Goal: Obtain resource: Download file/media

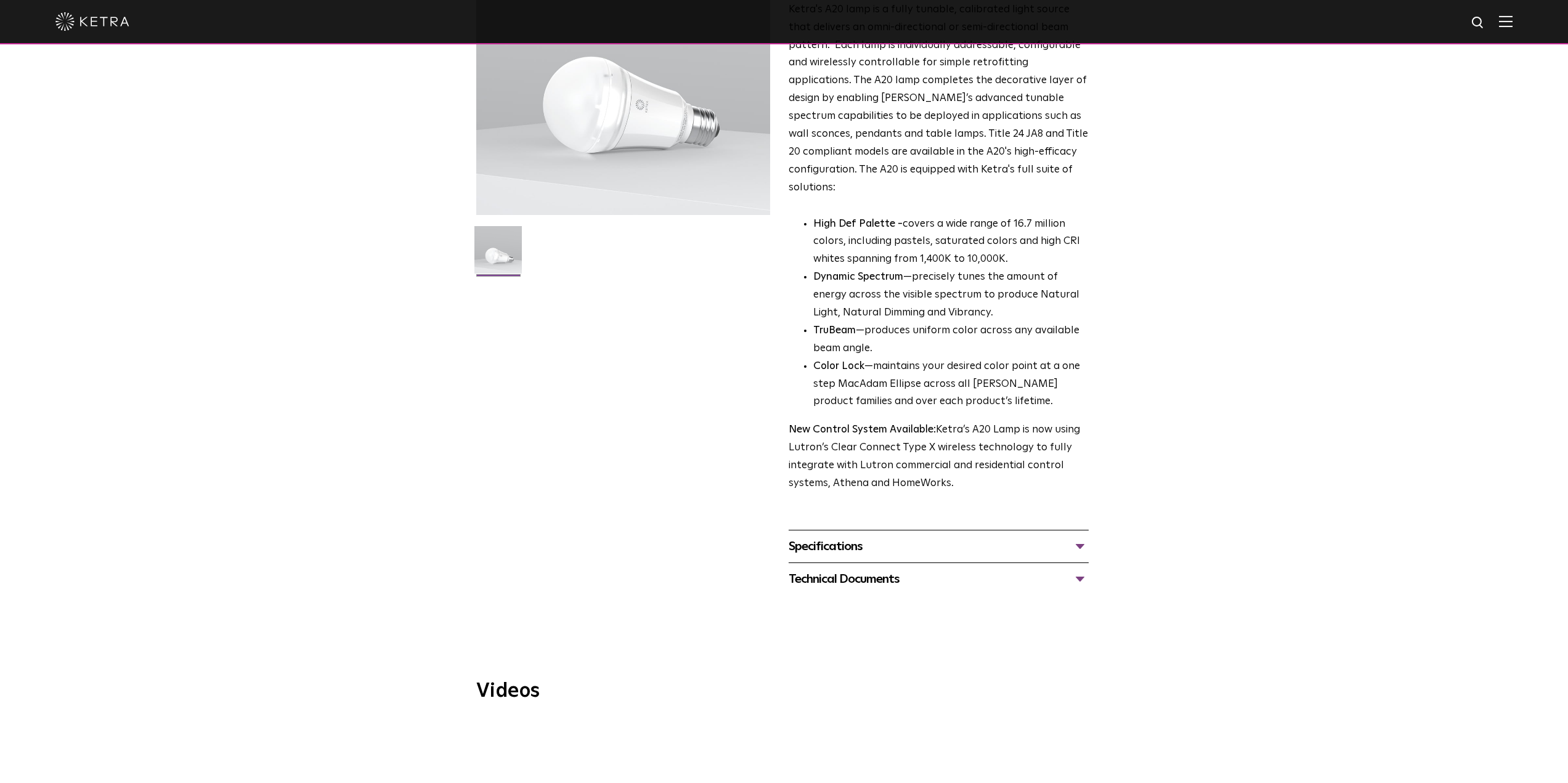
scroll to position [185, 0]
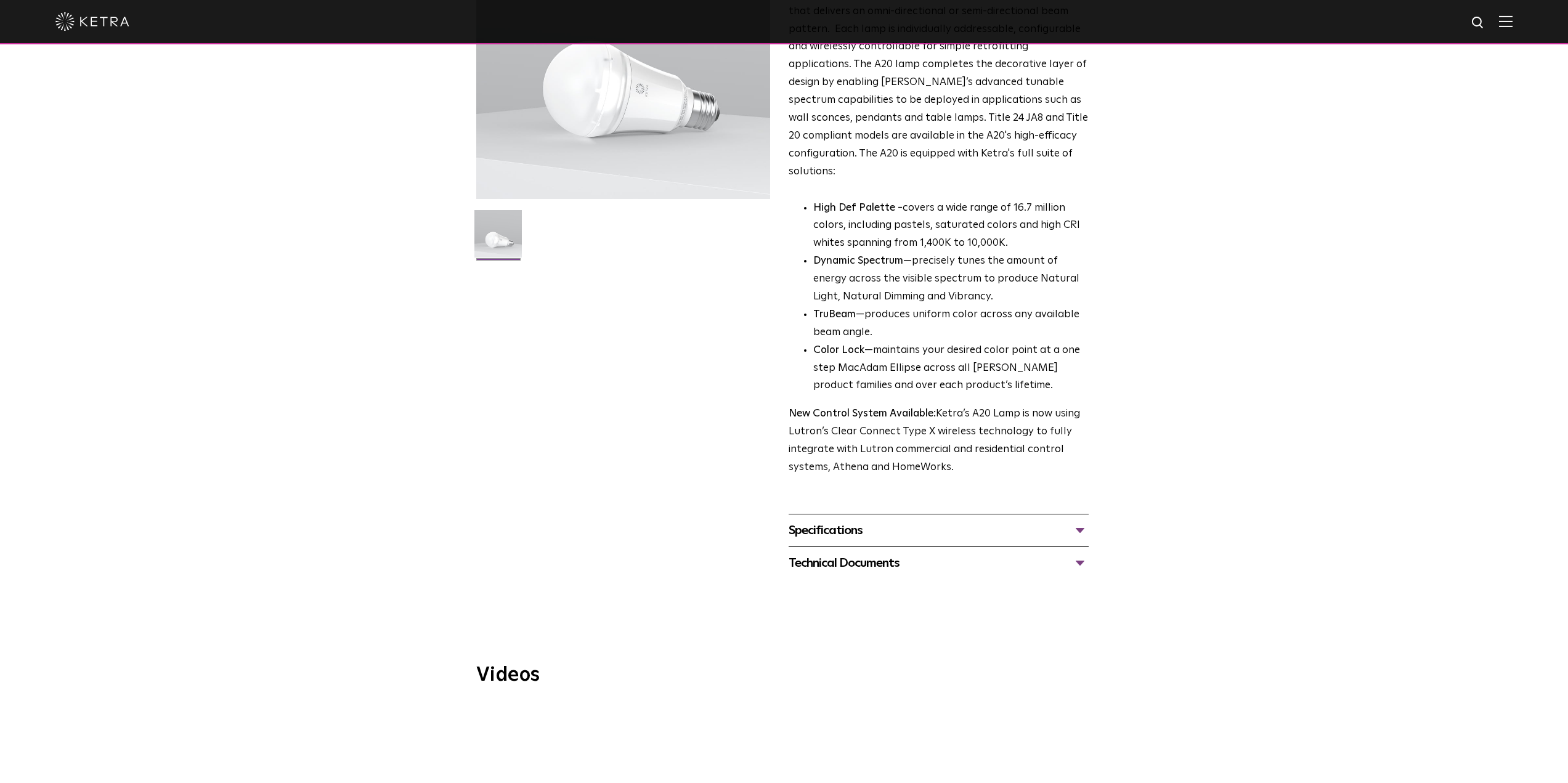
click at [1081, 521] on div "Specifications" at bounding box center [939, 530] width 300 height 19
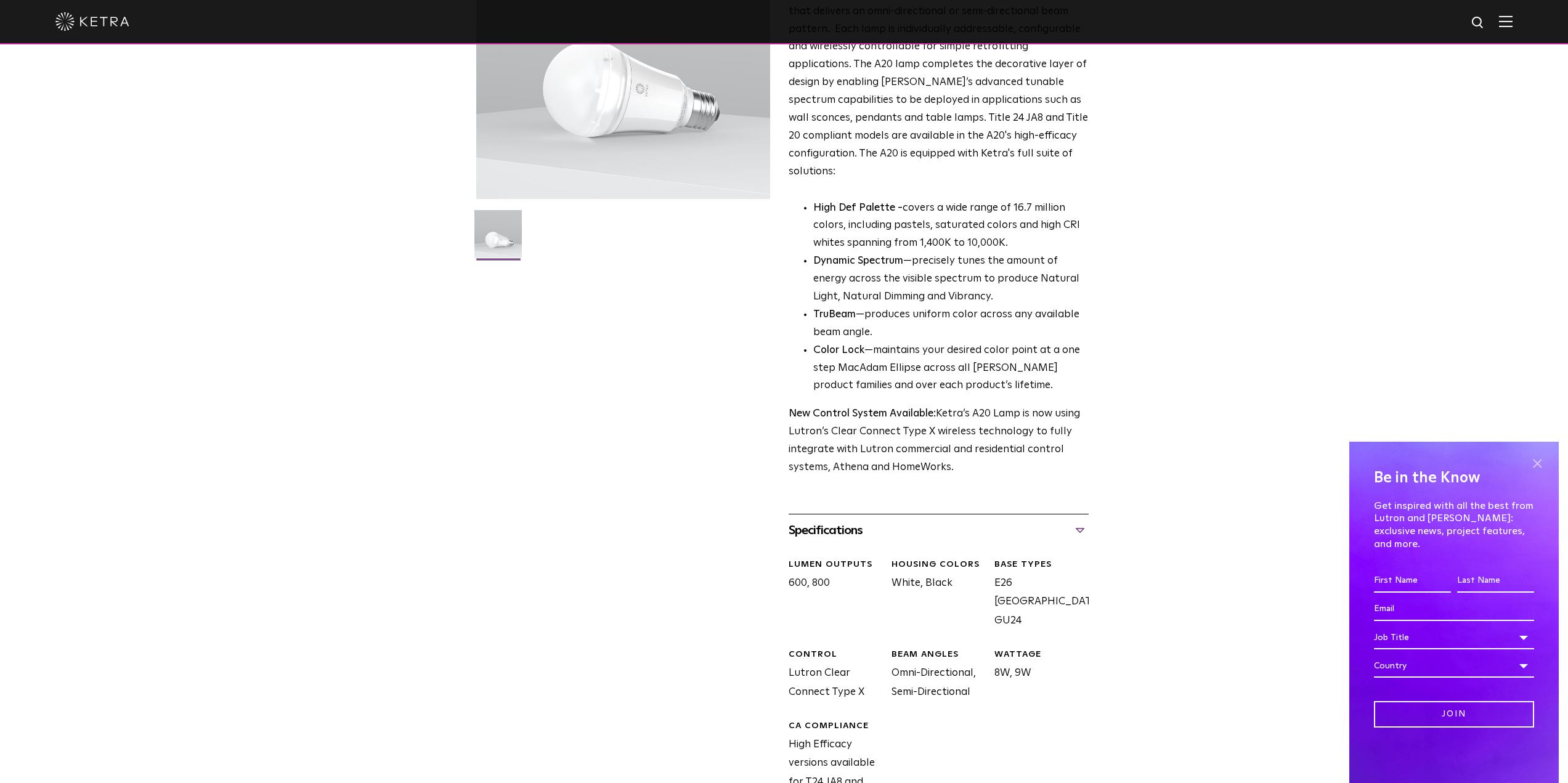
click at [1538, 473] on span at bounding box center [1538, 464] width 19 height 19
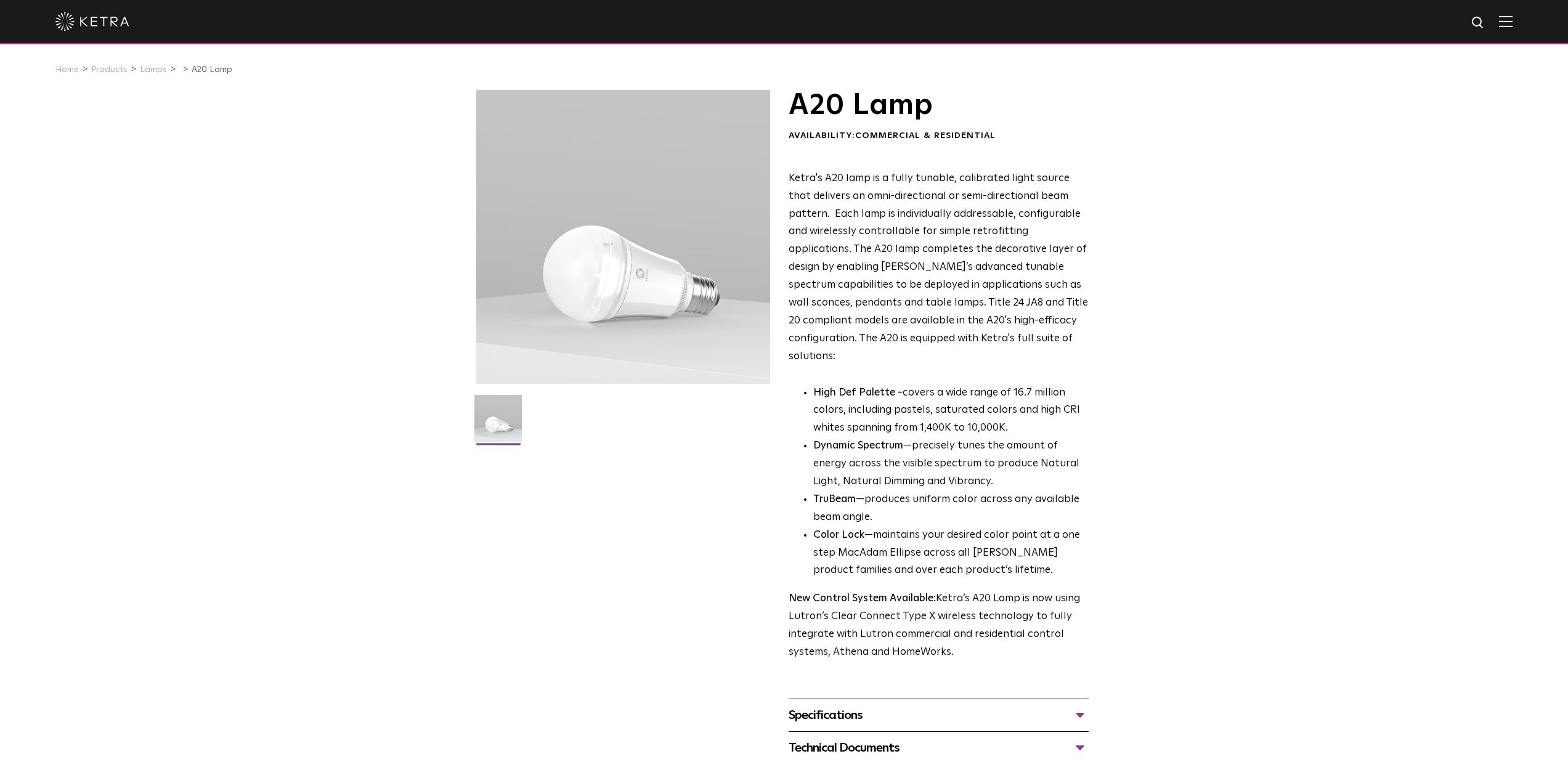
click at [1512, 24] on img at bounding box center [1505, 21] width 14 height 12
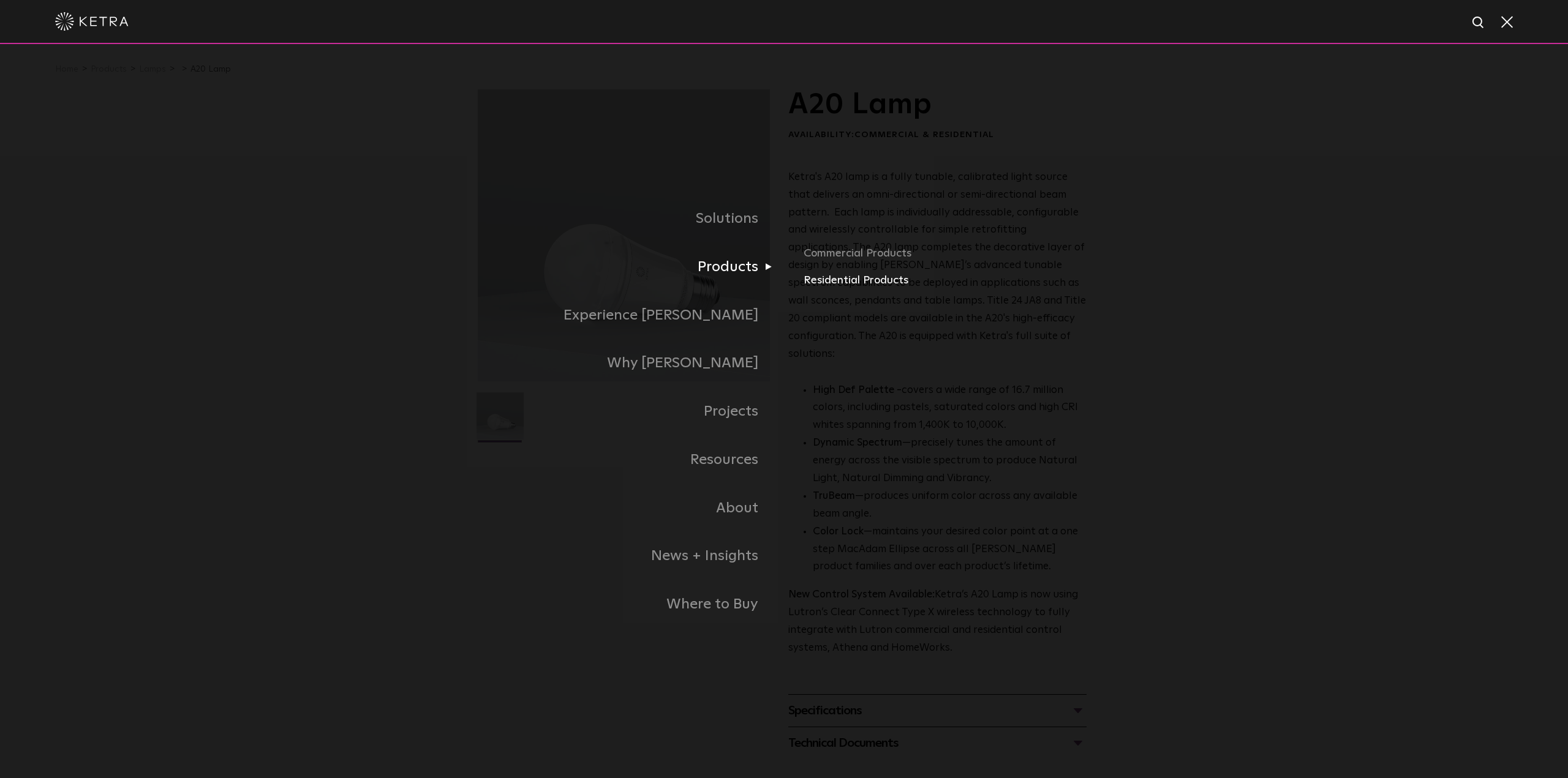
click at [834, 284] on link "Residential Products" at bounding box center [947, 280] width 286 height 18
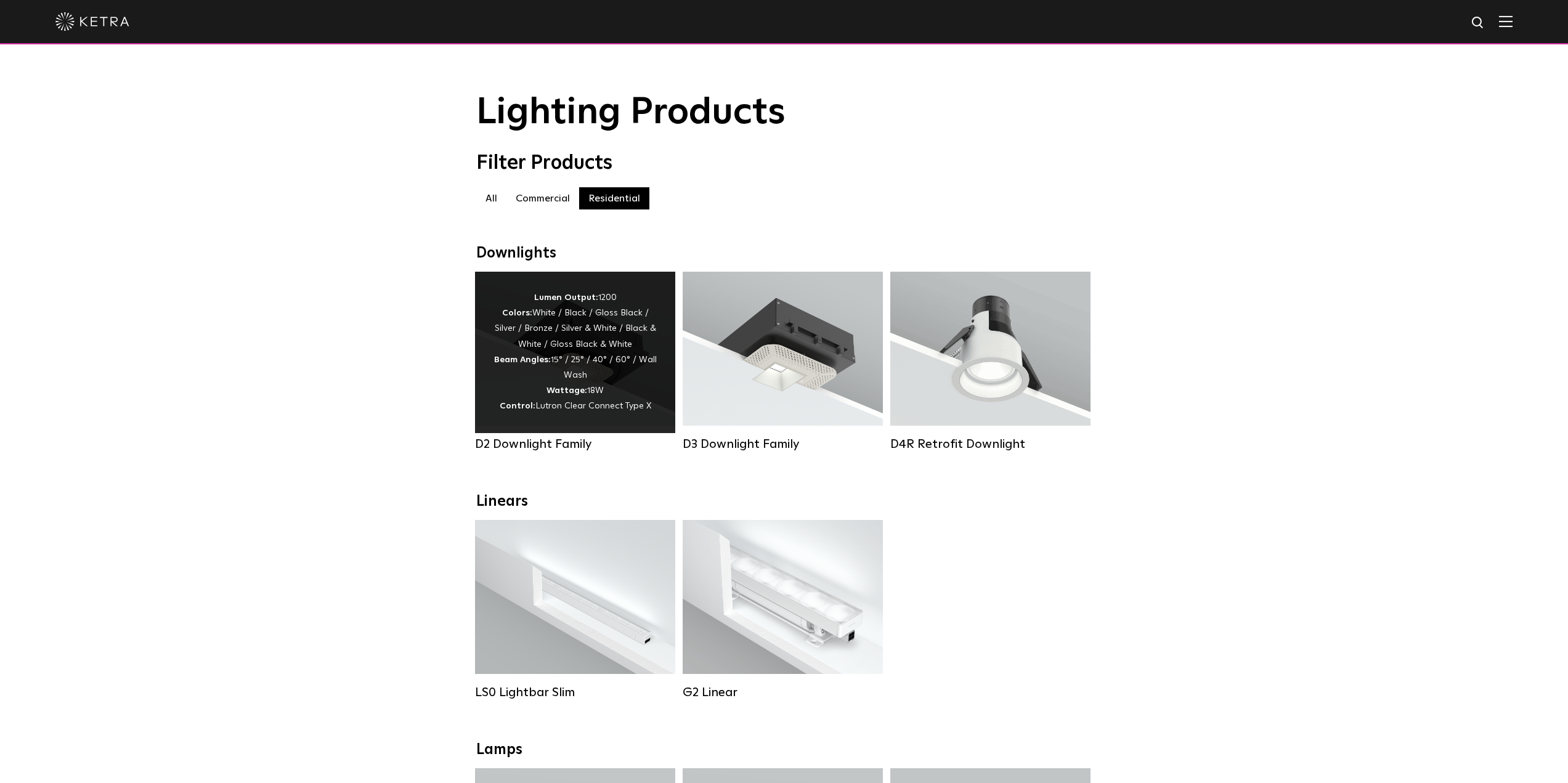
click at [565, 353] on div "Lumen Output: 1200 Colors: White / Black / Gloss Black / Silver / Bronze / Silv…" at bounding box center [575, 353] width 163 height 125
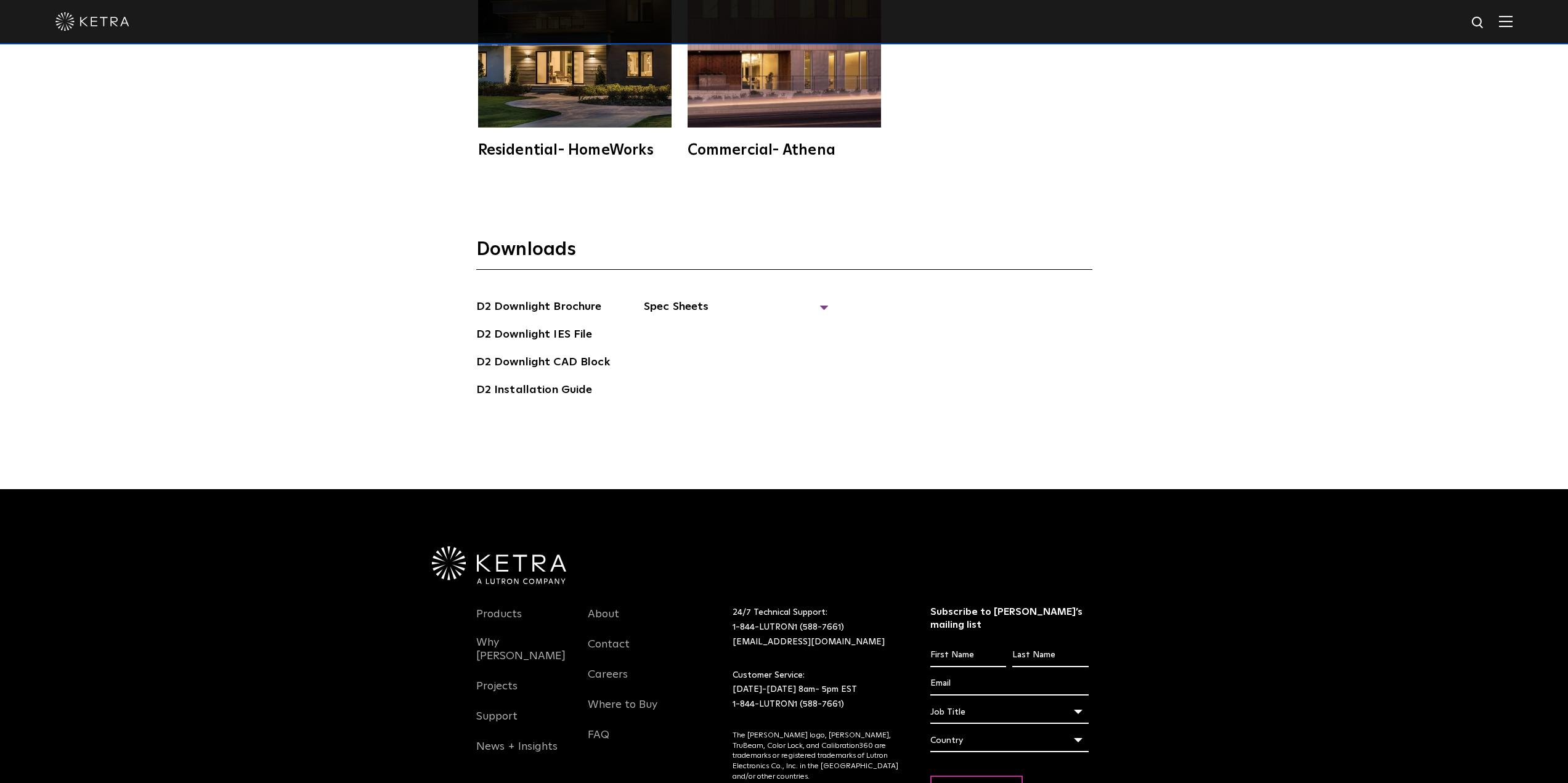
scroll to position [4191, 0]
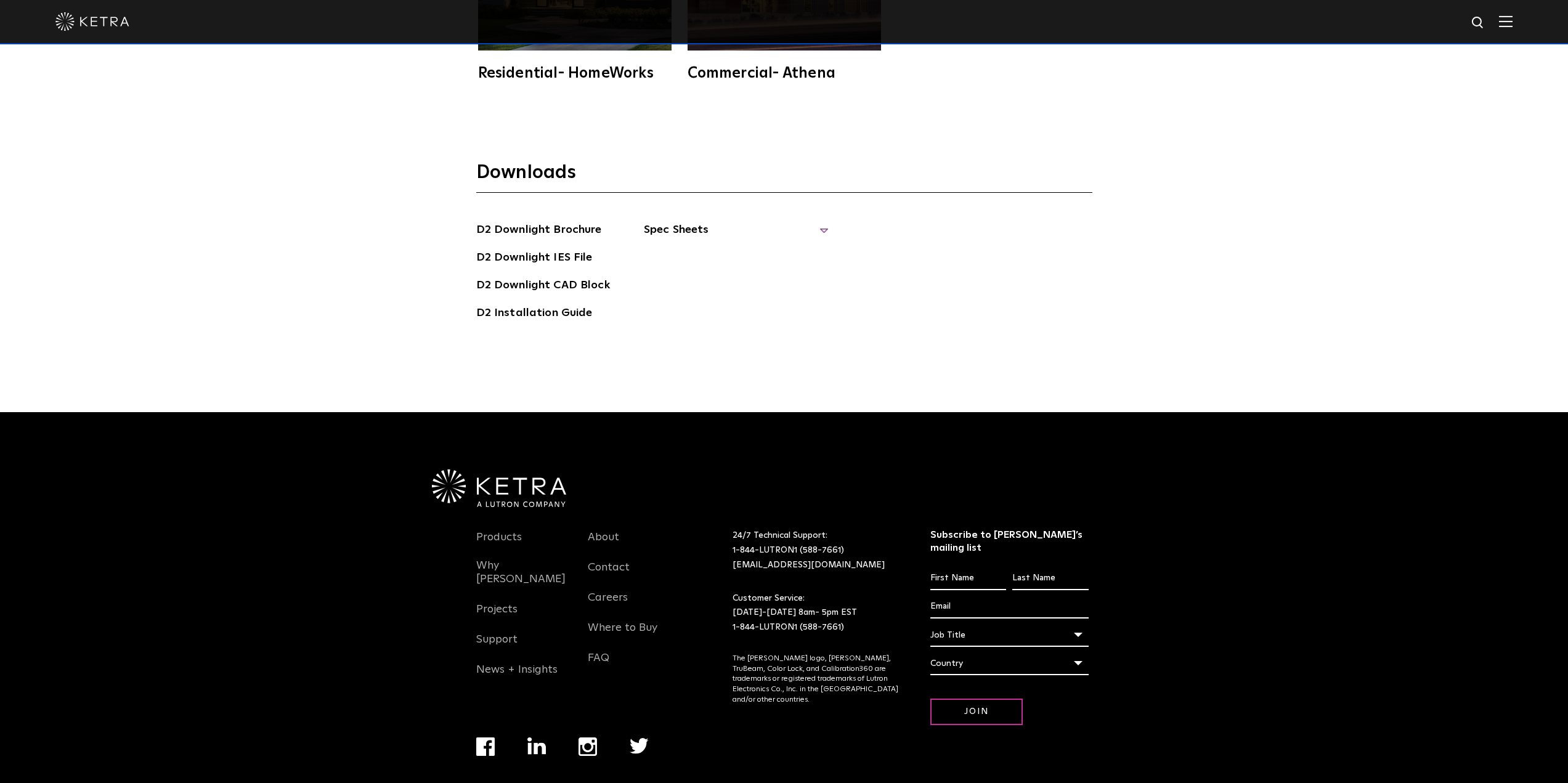
click at [816, 221] on span "Spec Sheets" at bounding box center [736, 235] width 185 height 27
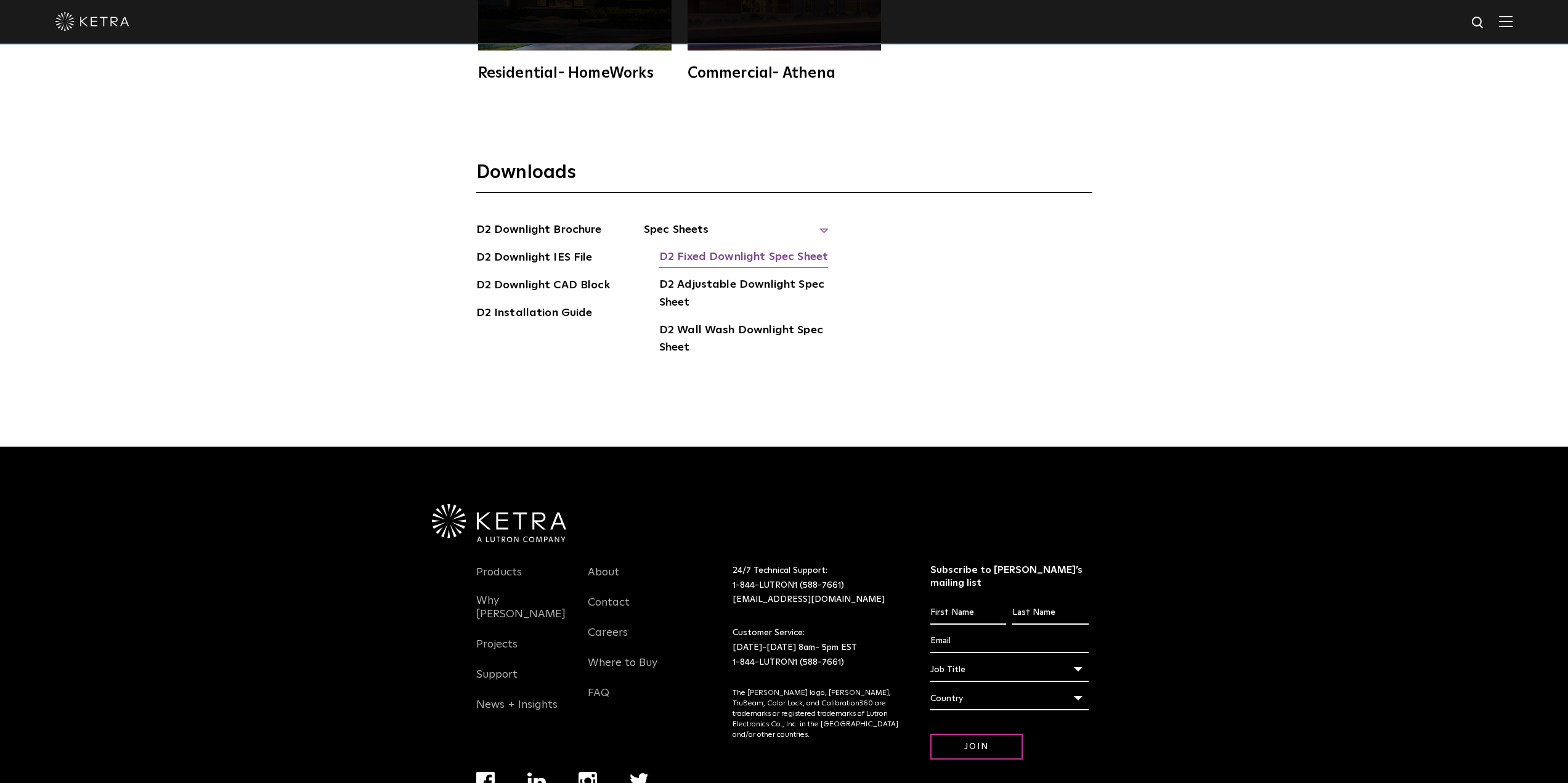
click at [746, 248] on link "D2 Fixed Downlight Spec Sheet" at bounding box center [743, 258] width 169 height 19
